Goal: Task Accomplishment & Management: Complete application form

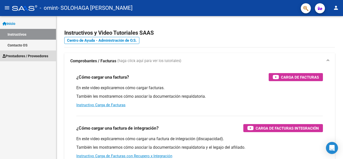
click at [36, 56] on span "Prestadores / Proveedores" at bounding box center [26, 56] width 46 height 6
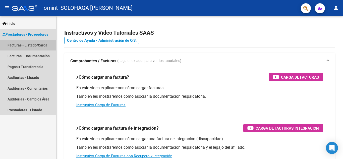
click at [31, 45] on link "Facturas - Listado/Carga" at bounding box center [28, 45] width 56 height 11
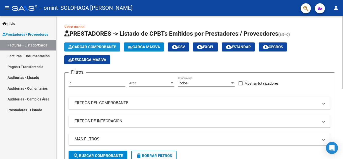
click at [105, 46] on span "Cargar Comprobante" at bounding box center [92, 47] width 48 height 5
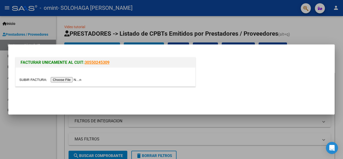
click at [75, 79] on input "file" at bounding box center [51, 79] width 64 height 5
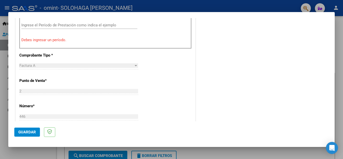
scroll to position [174, 0]
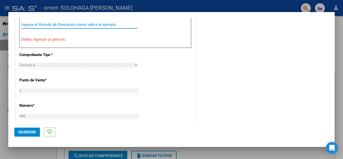
click at [88, 25] on input "Ingrese el Período de Prestación como indica el ejemplo" at bounding box center [79, 24] width 116 height 5
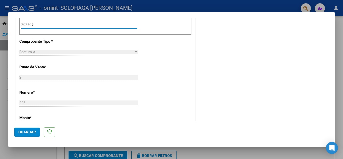
type input "202509"
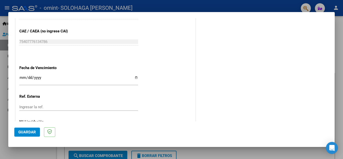
scroll to position [324, 0]
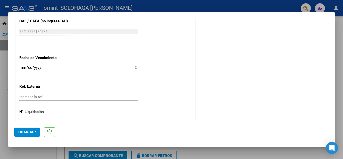
click at [135, 68] on input "Ingresar la fecha" at bounding box center [78, 70] width 119 height 8
type input "2025-10-15"
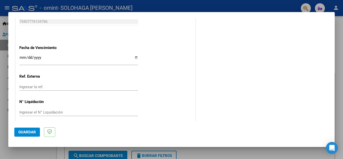
scroll to position [339, 0]
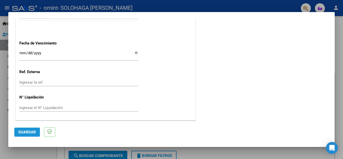
click at [23, 131] on span "Guardar" at bounding box center [27, 132] width 18 height 5
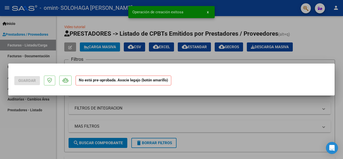
scroll to position [0, 0]
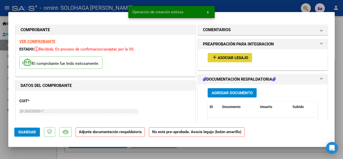
click at [236, 55] on button "add Asociar Legajo" at bounding box center [230, 57] width 44 height 9
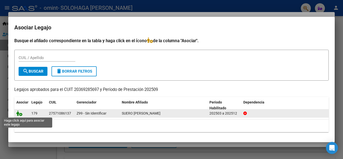
click at [20, 115] on icon at bounding box center [19, 113] width 6 height 6
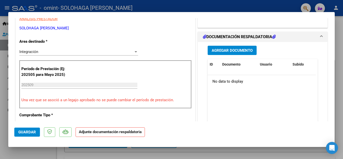
scroll to position [110, 0]
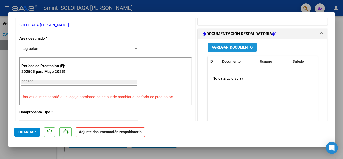
click at [232, 49] on span "Agregar Documento" at bounding box center [232, 47] width 41 height 5
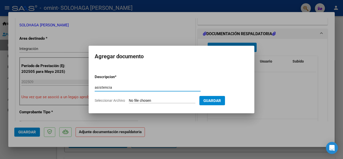
type input "asistencia"
click at [165, 100] on input "Seleccionar Archivo" at bounding box center [162, 100] width 67 height 5
type input "C:\fakepath\asistencia.pdf"
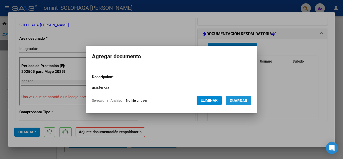
click at [245, 100] on span "Guardar" at bounding box center [239, 100] width 18 height 5
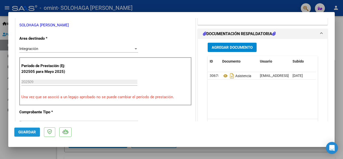
click at [26, 133] on span "Guardar" at bounding box center [27, 132] width 18 height 5
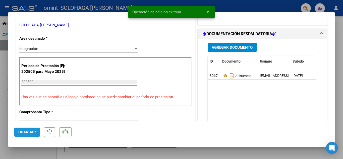
click at [26, 133] on span "Guardar" at bounding box center [27, 132] width 18 height 5
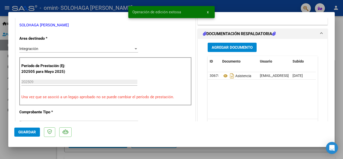
click at [227, 5] on div at bounding box center [171, 79] width 343 height 159
type input "$ 0,00"
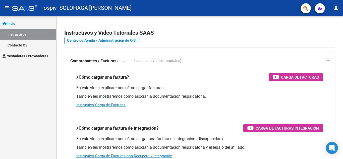
click at [28, 54] on span "Prestadores / Proveedores" at bounding box center [26, 56] width 46 height 6
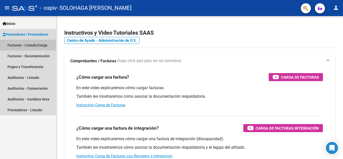
click at [37, 44] on link "Facturas - Listado/Carga" at bounding box center [28, 45] width 56 height 11
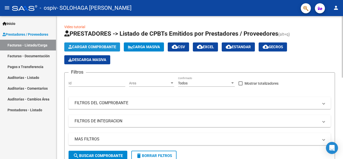
click at [94, 46] on span "Cargar Comprobante" at bounding box center [92, 47] width 48 height 5
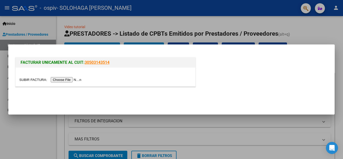
click at [76, 79] on input "file" at bounding box center [51, 79] width 64 height 5
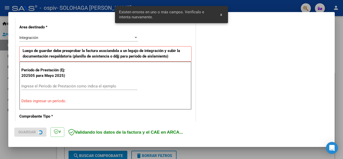
scroll to position [114, 0]
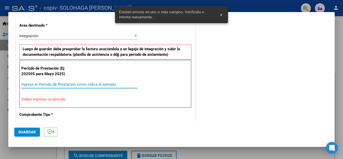
click at [85, 84] on input "Ingrese el Período de Prestación como indica el ejemplo" at bounding box center [79, 84] width 116 height 5
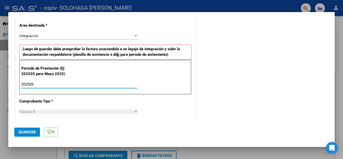
type input "202509"
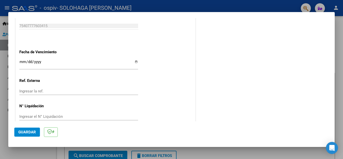
scroll to position [335, 0]
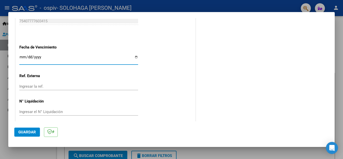
click at [136, 58] on input "Ingresar la fecha" at bounding box center [78, 59] width 119 height 8
type input "[DATE]"
click at [31, 132] on span "Guardar" at bounding box center [27, 132] width 18 height 5
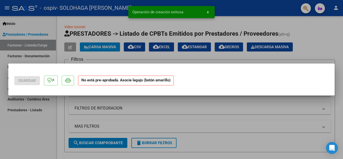
scroll to position [0, 0]
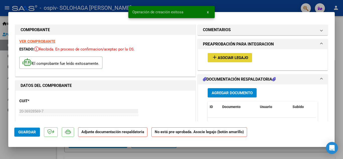
click at [231, 56] on span "Asociar Legajo" at bounding box center [233, 57] width 30 height 5
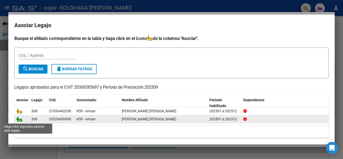
click at [19, 121] on icon at bounding box center [19, 119] width 6 height 6
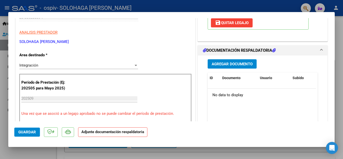
scroll to position [100, 0]
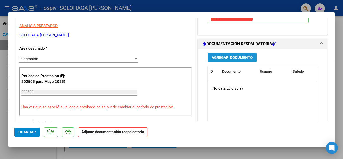
click at [235, 58] on span "Agregar Documento" at bounding box center [232, 57] width 41 height 5
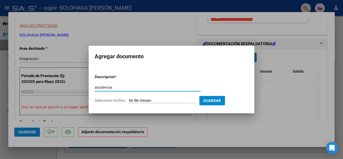
type input "asistencia"
click at [169, 99] on input "Seleccionar Archivo" at bounding box center [162, 100] width 67 height 5
type input "C:\fakepath\asistencia.pdf"
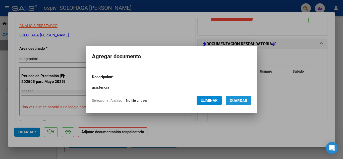
click at [247, 100] on span "Guardar" at bounding box center [239, 100] width 18 height 5
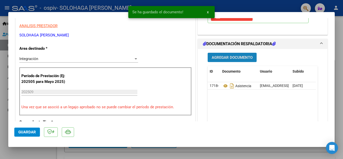
click at [235, 58] on span "Agregar Documento" at bounding box center [232, 57] width 41 height 5
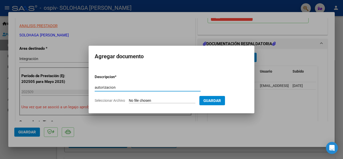
type input "autorizacion"
click at [174, 99] on input "Seleccionar Archivo" at bounding box center [162, 100] width 67 height 5
type input "C:\fakepath\autorizacion [PERSON_NAME].pdf"
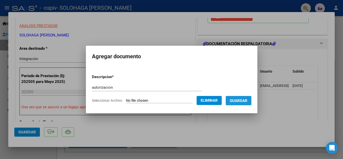
click at [242, 99] on span "Guardar" at bounding box center [239, 100] width 18 height 5
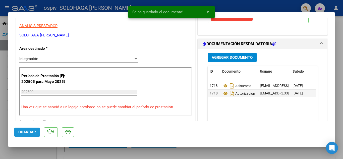
click at [30, 132] on span "Guardar" at bounding box center [27, 132] width 18 height 5
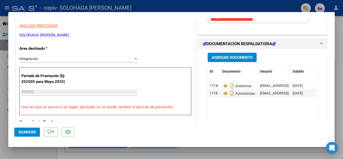
click at [29, 130] on span "Guardar" at bounding box center [27, 132] width 18 height 5
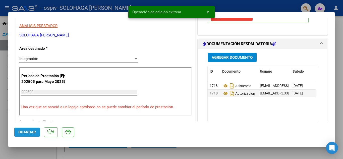
click at [29, 130] on span "Guardar" at bounding box center [27, 132] width 18 height 5
click at [342, 18] on div at bounding box center [171, 79] width 343 height 159
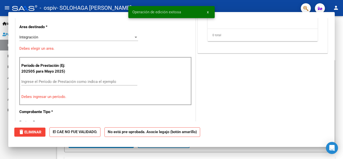
scroll to position [0, 0]
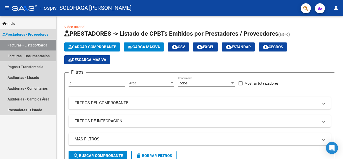
click at [34, 54] on link "Facturas - Documentación" at bounding box center [28, 55] width 56 height 11
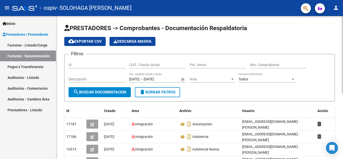
click at [343, 44] on div at bounding box center [342, 55] width 1 height 78
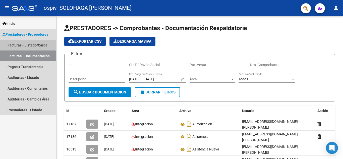
click at [33, 44] on link "Facturas - Listado/Carga" at bounding box center [28, 45] width 56 height 11
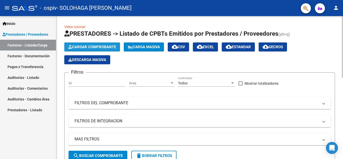
click at [109, 48] on span "Cargar Comprobante" at bounding box center [92, 47] width 48 height 5
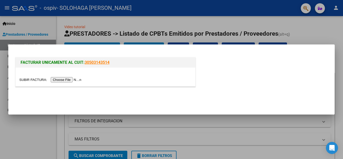
click at [77, 78] on input "file" at bounding box center [51, 79] width 64 height 5
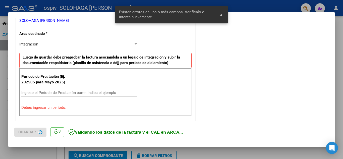
scroll to position [114, 0]
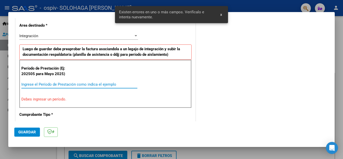
click at [118, 83] on input "Ingrese el Período de Prestación como indica el ejemplo" at bounding box center [79, 84] width 116 height 5
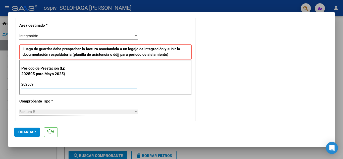
type input "202509"
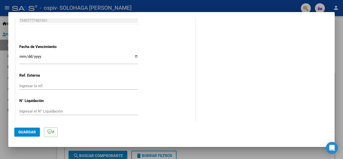
scroll to position [339, 0]
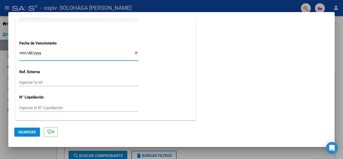
click at [134, 53] on input "Ingresar la fecha" at bounding box center [78, 55] width 119 height 8
type input "[DATE]"
click at [31, 131] on span "Guardar" at bounding box center [27, 132] width 18 height 5
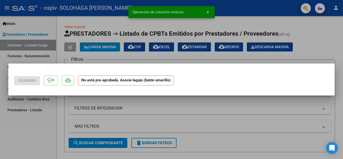
scroll to position [0, 0]
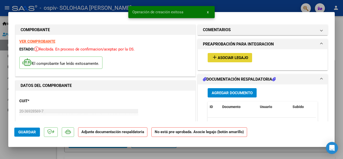
click at [235, 58] on span "Asociar Legajo" at bounding box center [233, 57] width 30 height 5
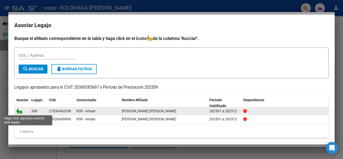
click at [21, 111] on icon at bounding box center [19, 111] width 6 height 6
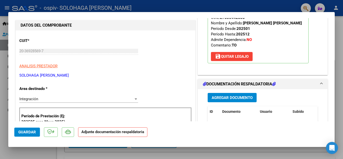
scroll to position [90, 0]
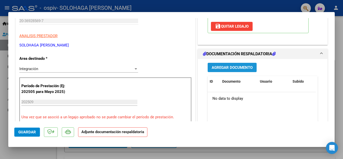
click at [233, 67] on span "Agregar Documento" at bounding box center [232, 67] width 41 height 5
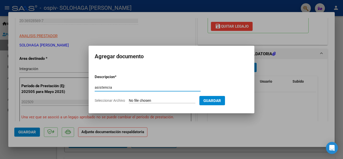
type input "asistencia"
click at [152, 101] on input "Seleccionar Archivo" at bounding box center [162, 100] width 67 height 5
type input "C:\fakepath\asistencia.pdf"
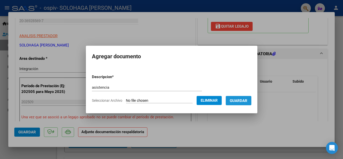
click at [247, 100] on span "Guardar" at bounding box center [239, 100] width 18 height 5
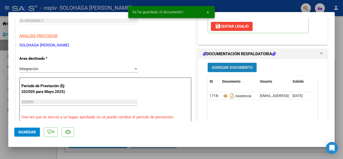
click at [236, 66] on span "Agregar Documento" at bounding box center [232, 67] width 41 height 5
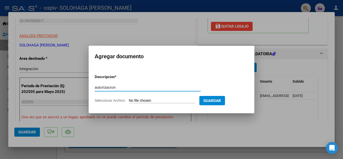
type input "autorizacion"
click at [150, 103] on form "Descripcion * autorizacion Escriba aquí una descripcion Seleccionar Archivo Gua…" at bounding box center [172, 88] width 154 height 37
click at [156, 100] on input "Seleccionar Archivo" at bounding box center [162, 100] width 67 height 5
type input "C:\fakepath\autorizacion Mia.pdf"
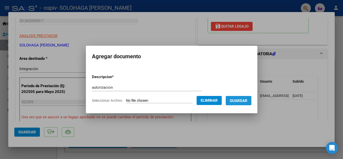
click at [247, 101] on span "Guardar" at bounding box center [239, 100] width 18 height 5
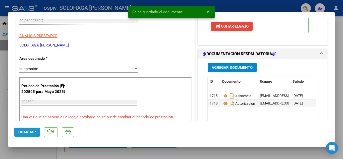
click at [25, 132] on span "Guardar" at bounding box center [27, 132] width 18 height 5
